Goal: Transaction & Acquisition: Purchase product/service

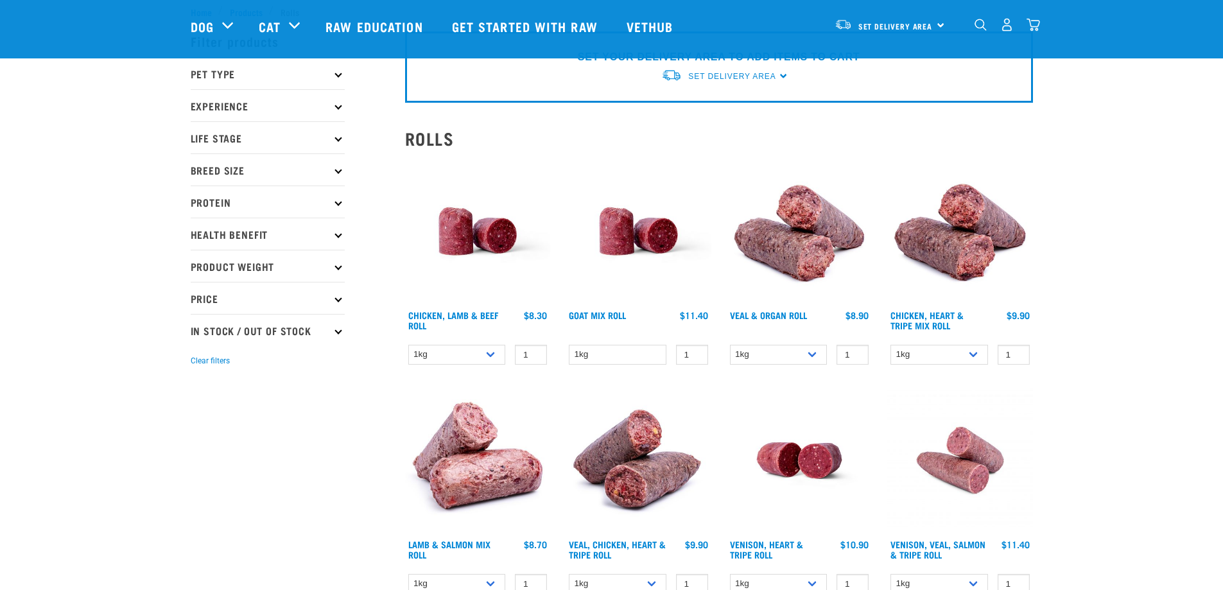
scroll to position [64, 0]
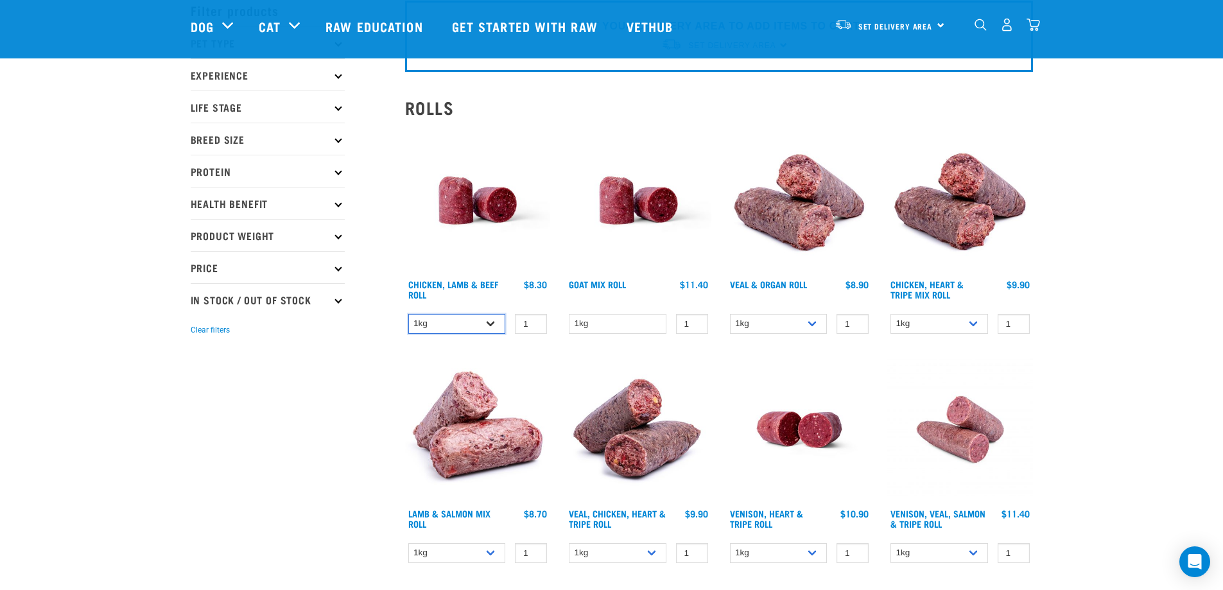
click at [490, 324] on select "1kg Bulk (10kg)" at bounding box center [457, 324] width 98 height 20
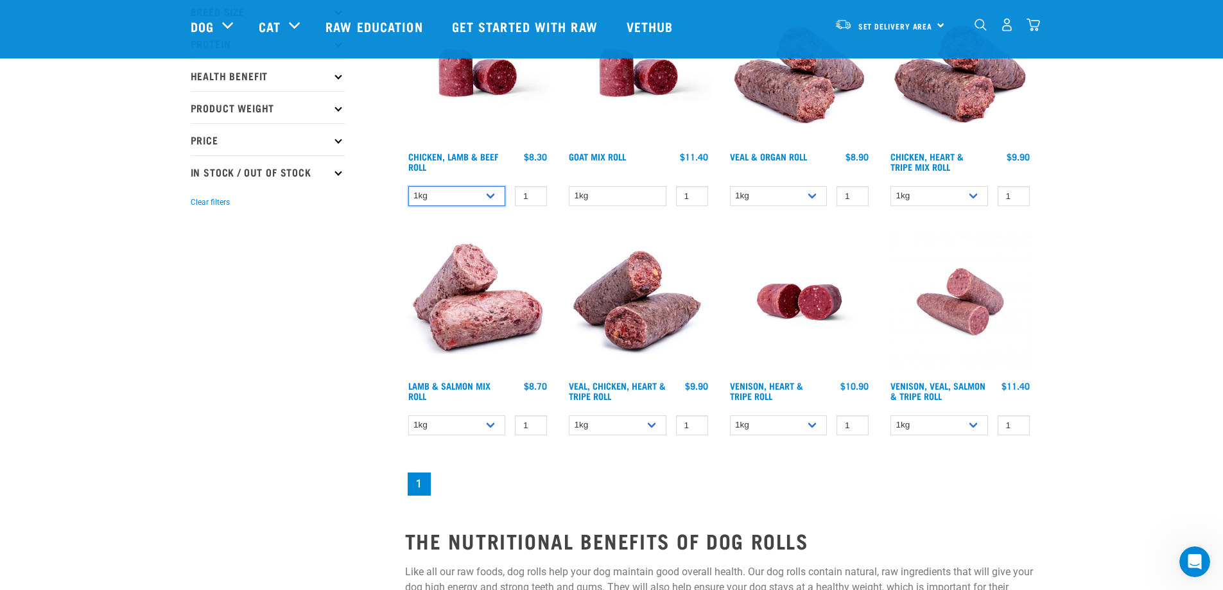
scroll to position [193, 0]
click at [492, 426] on select "1kg Bulk (10kg)" at bounding box center [457, 425] width 98 height 20
click at [1170, 394] on div "Start your pet’s raw journey [DATE] – take our quick pet questionnaire. Deliver…" at bounding box center [611, 231] width 1223 height 849
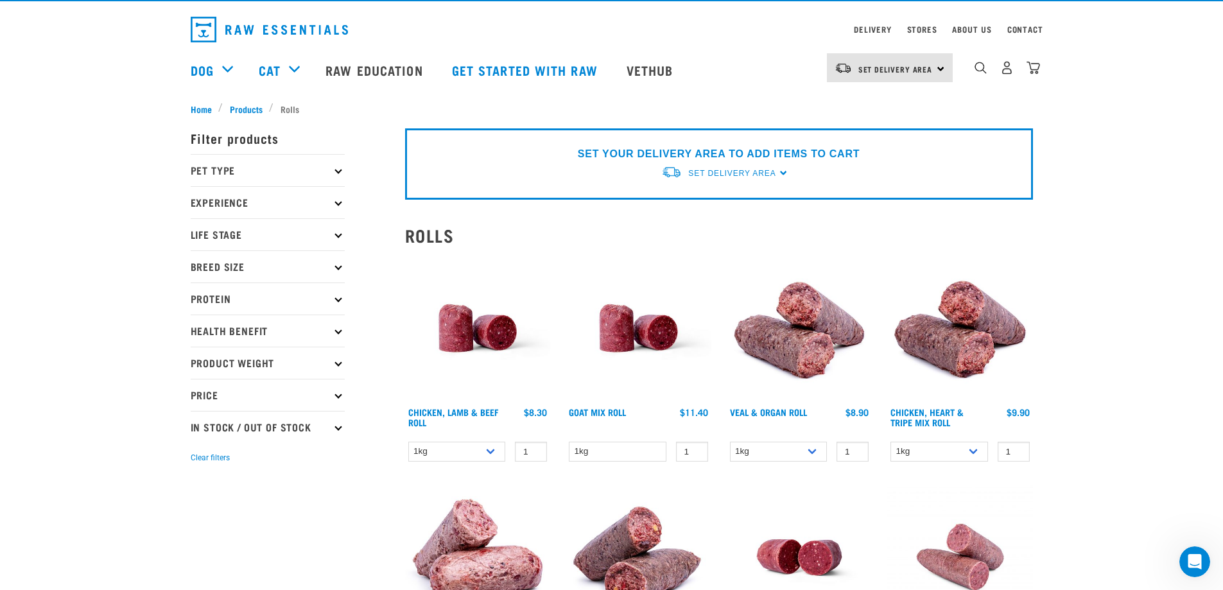
scroll to position [0, 0]
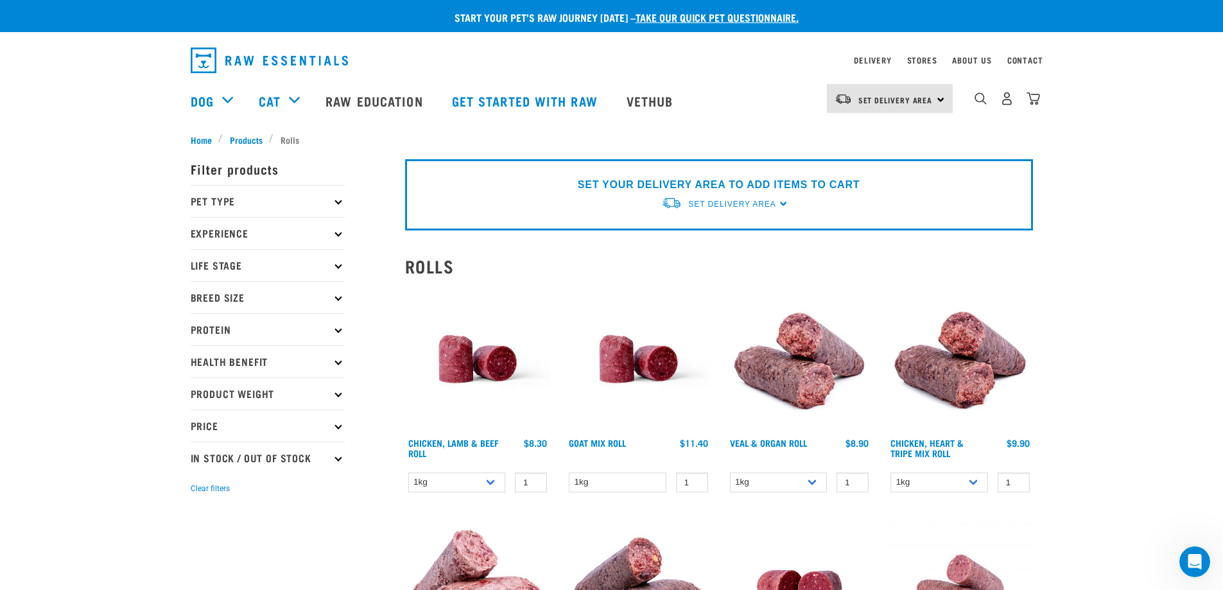
click at [339, 267] on icon at bounding box center [338, 265] width 7 height 7
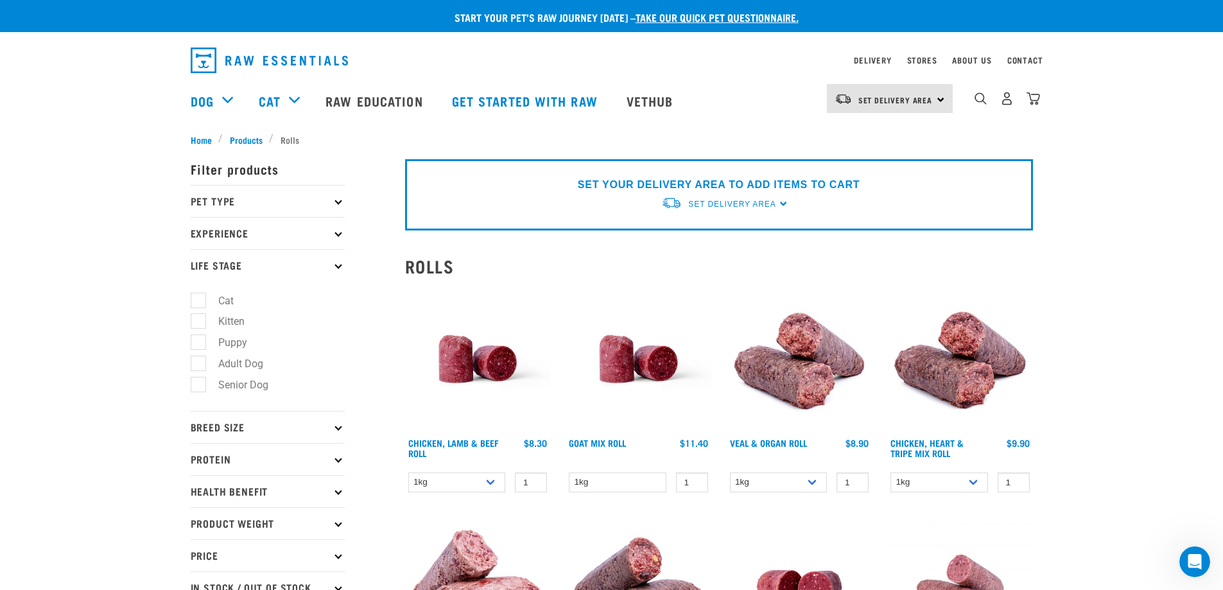
click at [198, 364] on label "Adult Dog" at bounding box center [233, 364] width 71 height 16
click at [198, 364] on input "Adult Dog" at bounding box center [195, 361] width 8 height 8
checkbox input "true"
